Goal: Transaction & Acquisition: Purchase product/service

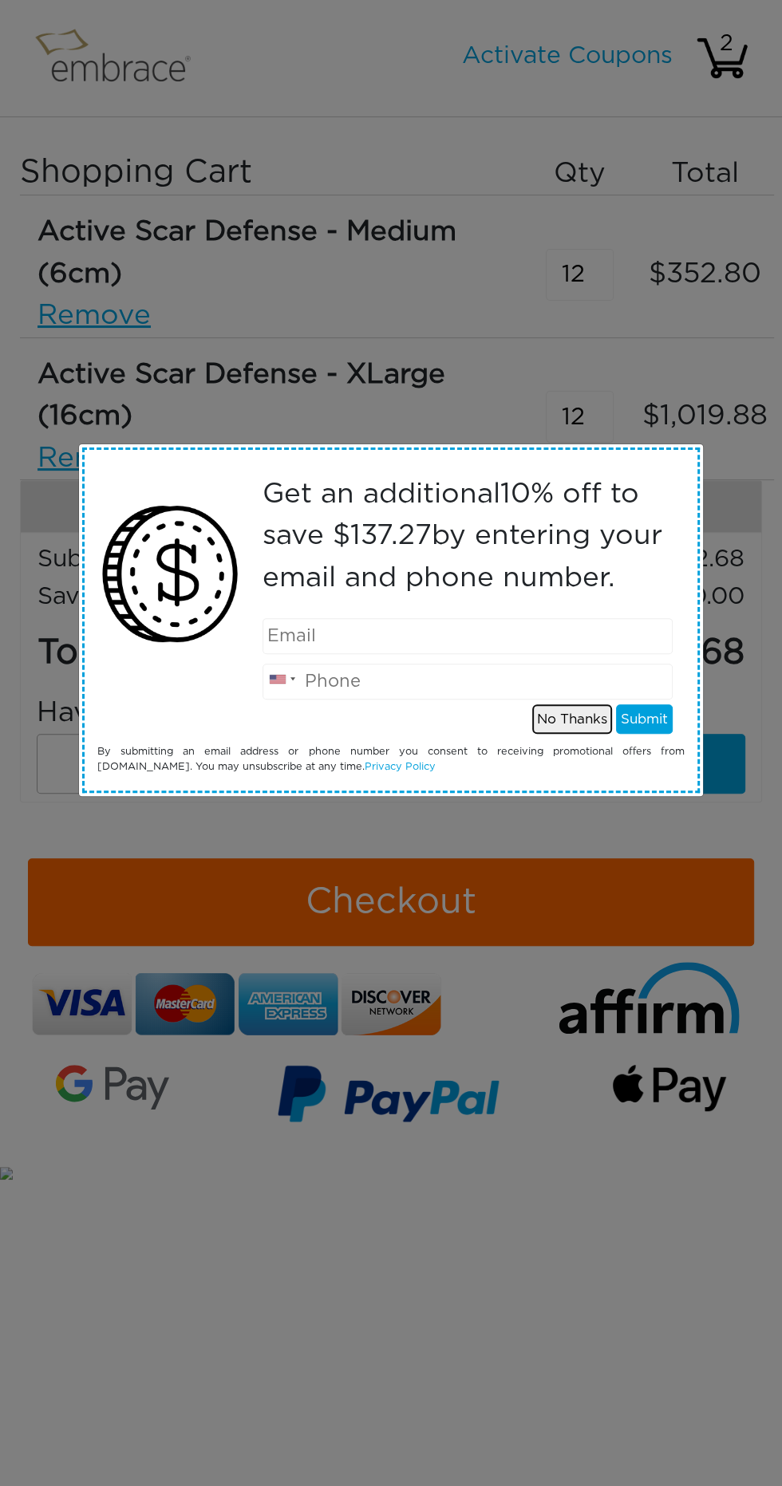
click at [575, 714] on button "No Thanks" at bounding box center [572, 719] width 80 height 30
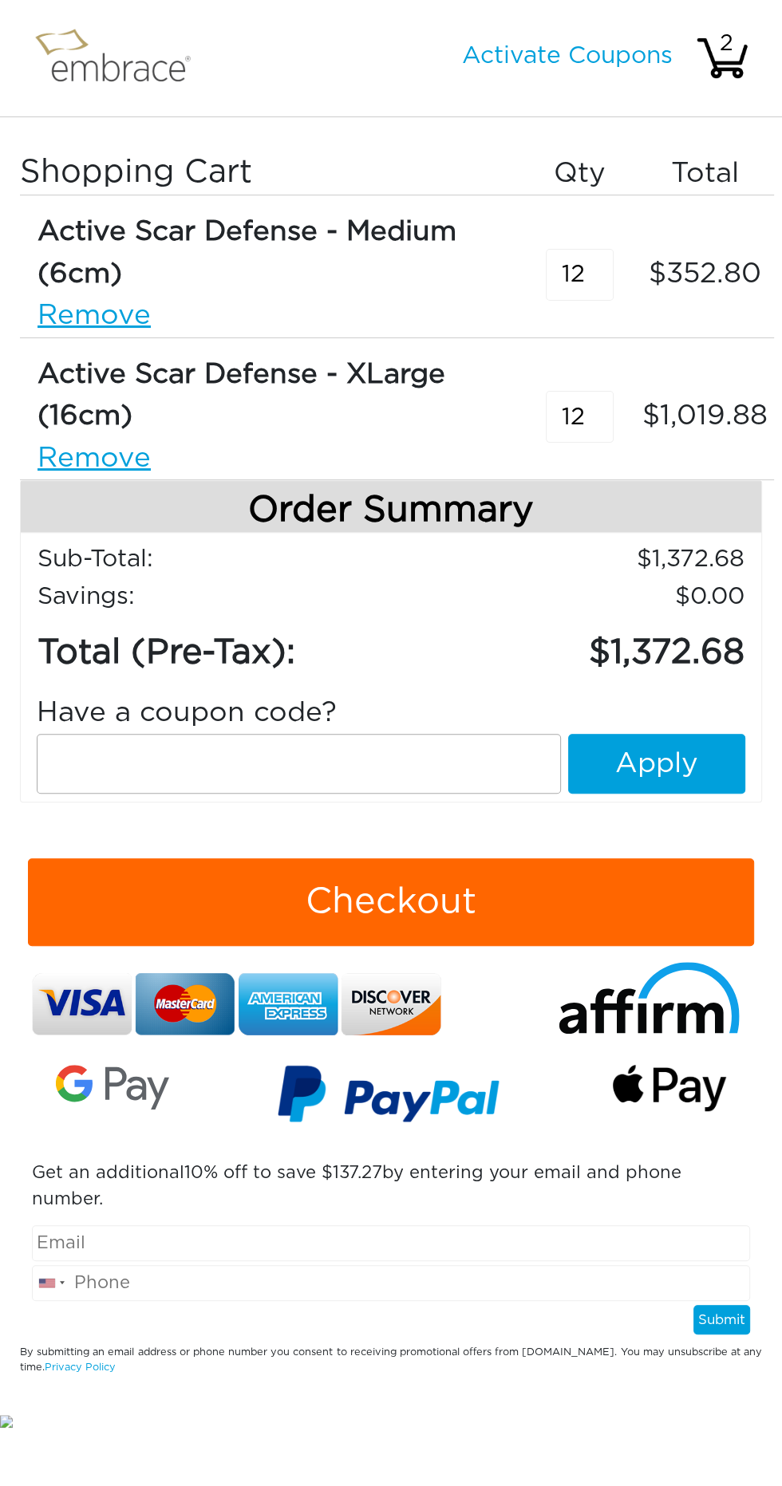
click at [576, 267] on input "12" at bounding box center [580, 275] width 68 height 52
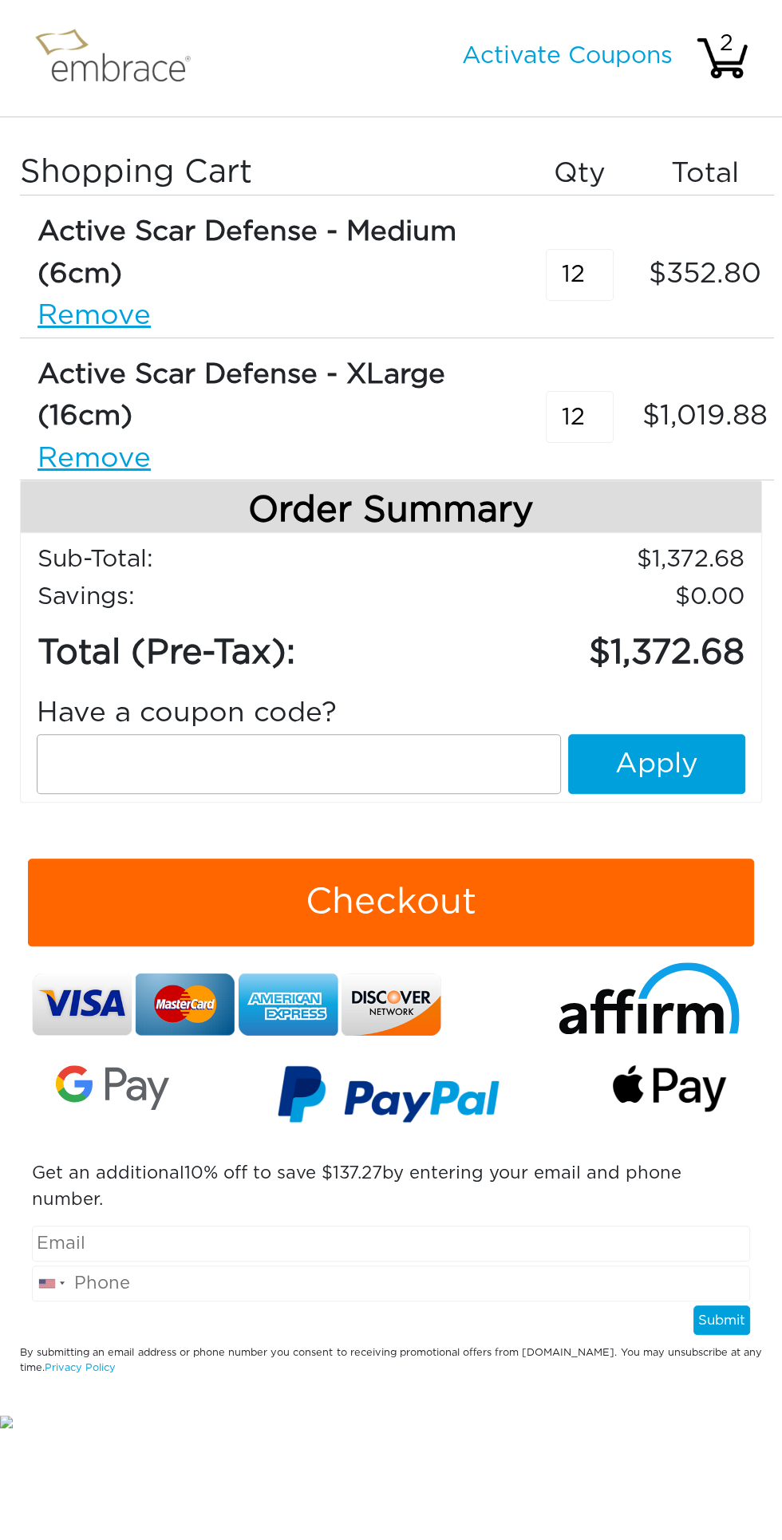
click at [67, 464] on link "Remove" at bounding box center [269, 459] width 465 height 42
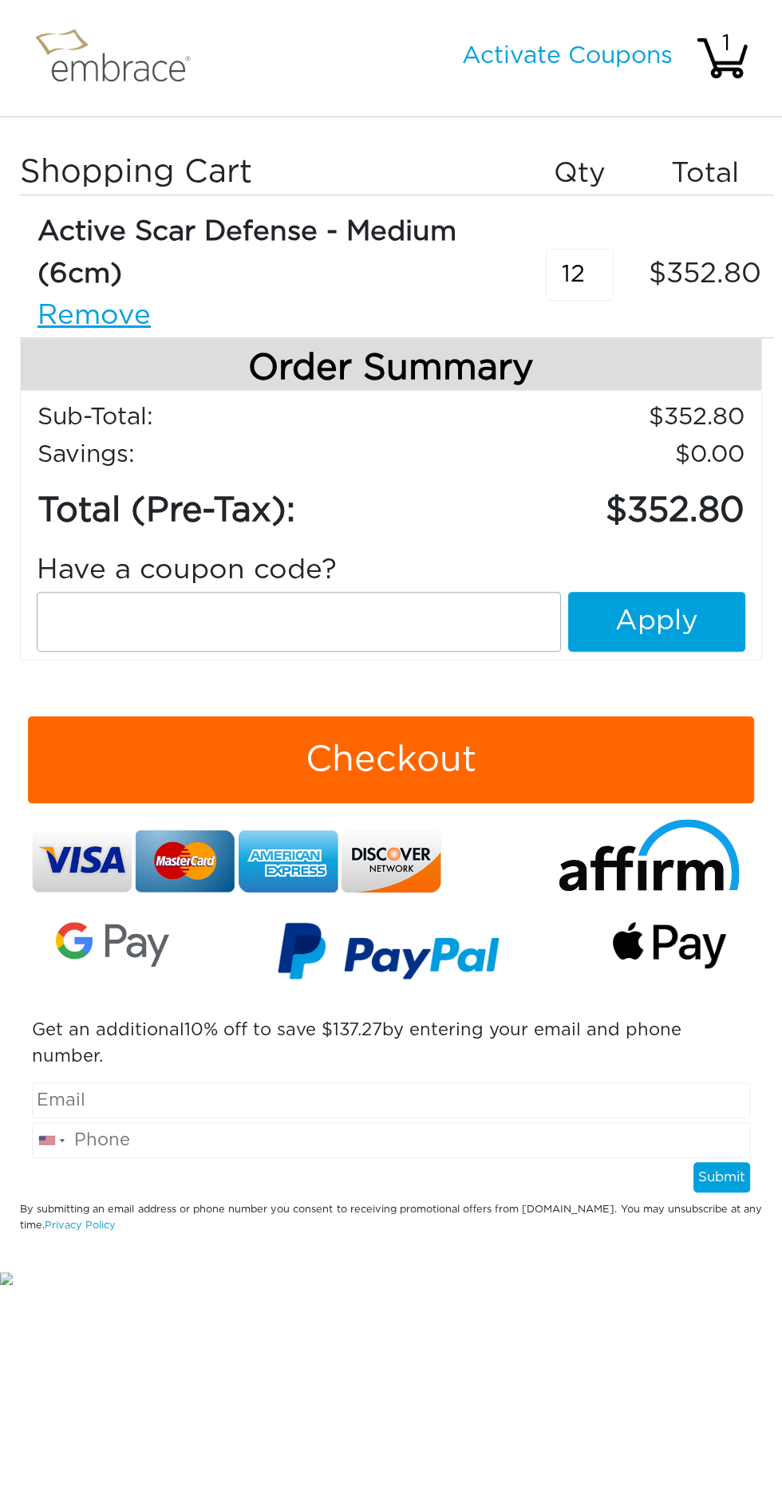
click at [79, 307] on link "Remove" at bounding box center [269, 316] width 465 height 42
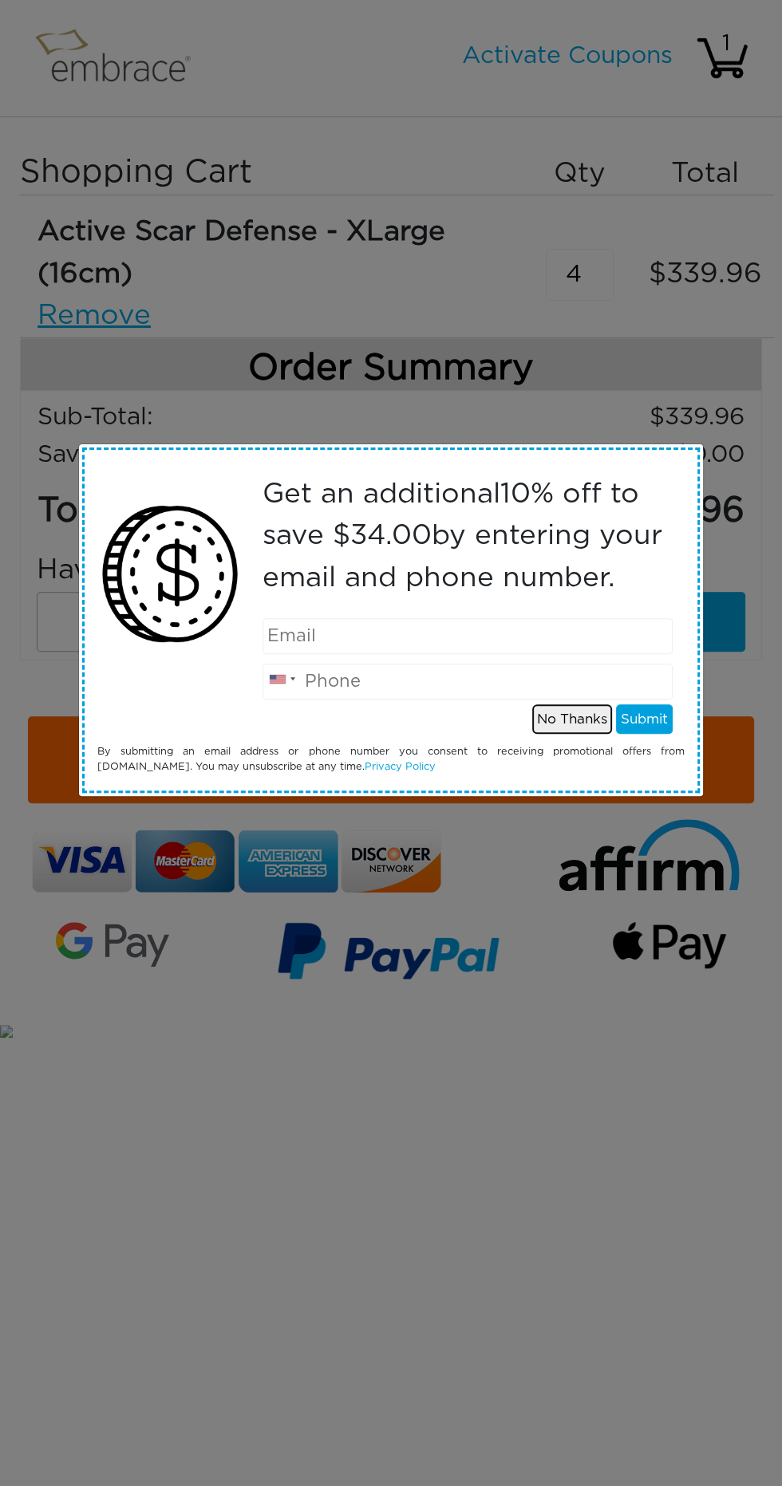
click at [582, 720] on button "No Thanks" at bounding box center [572, 719] width 80 height 30
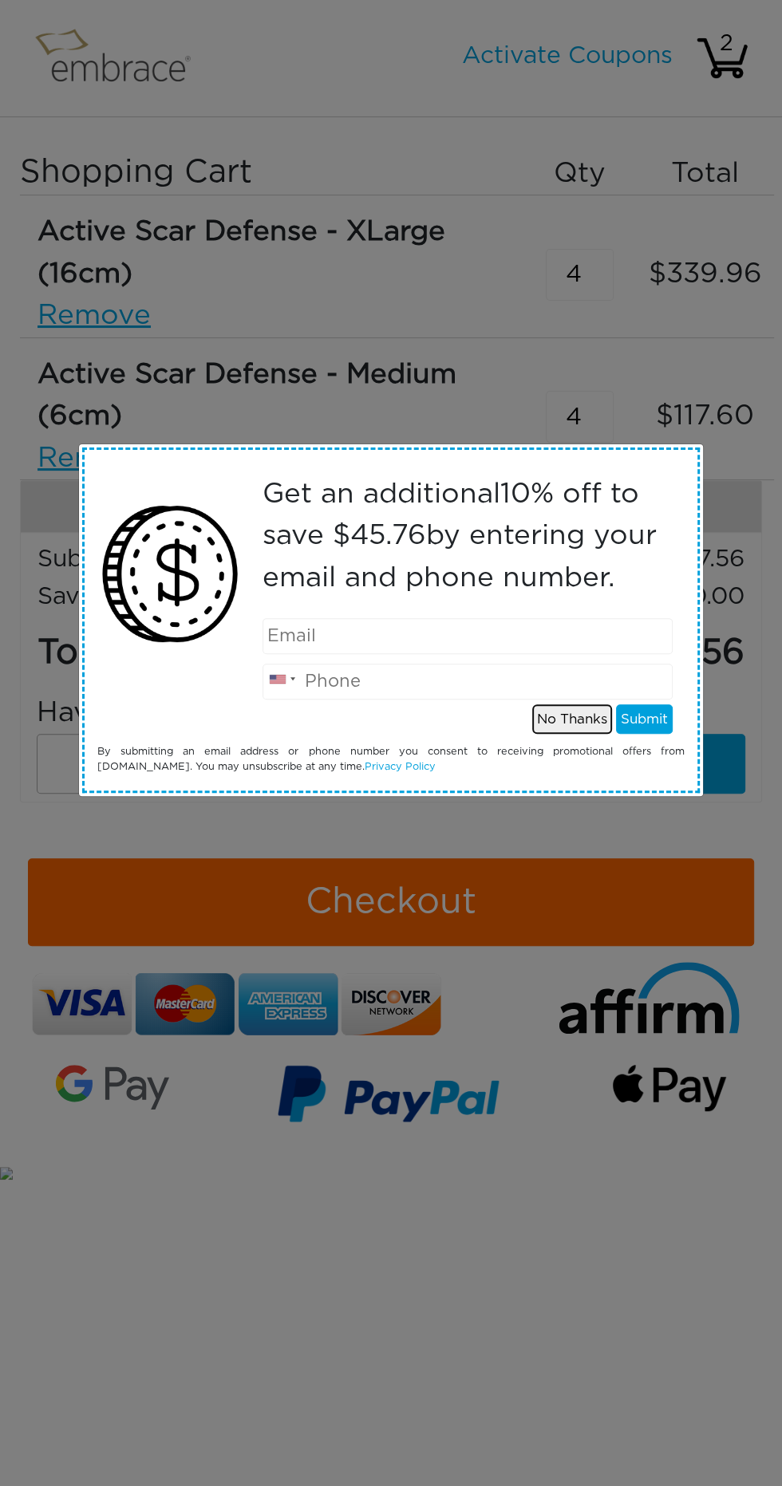
click at [566, 734] on button "No Thanks" at bounding box center [572, 719] width 80 height 30
